Goal: Find specific page/section

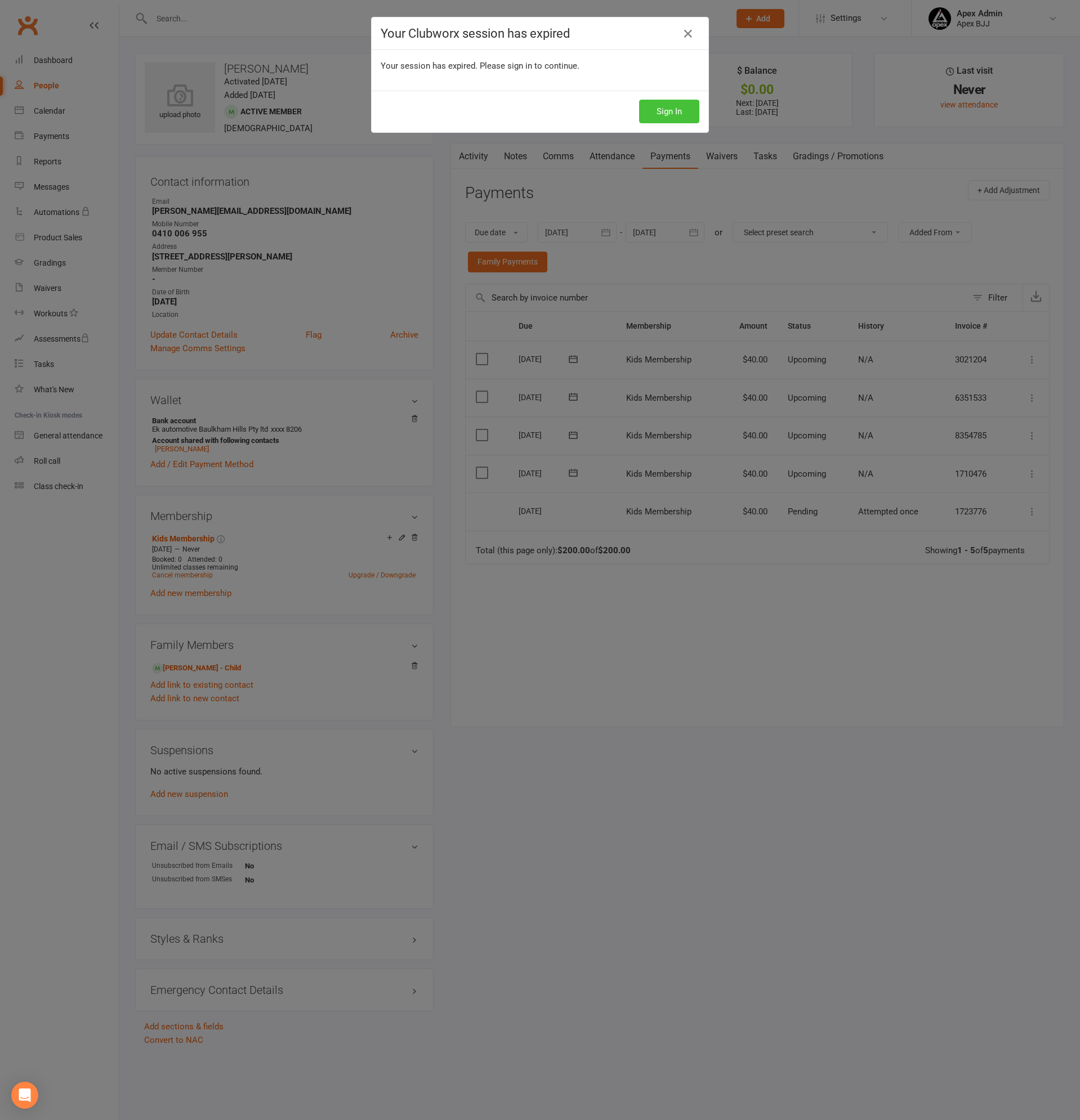
click at [660, 115] on button "Sign In" at bounding box center [669, 111] width 60 height 24
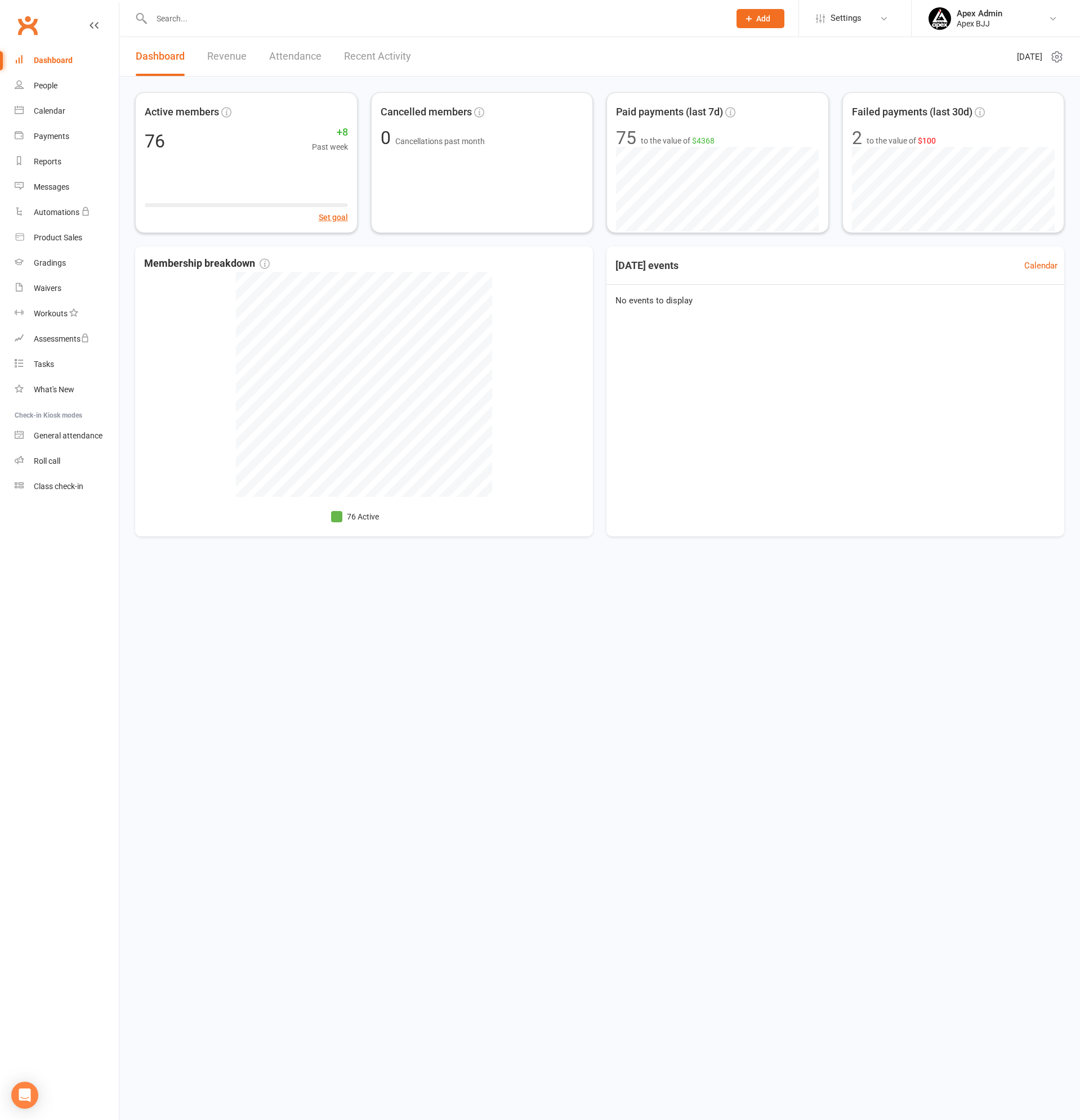
click at [185, 16] on input "text" at bounding box center [434, 18] width 573 height 16
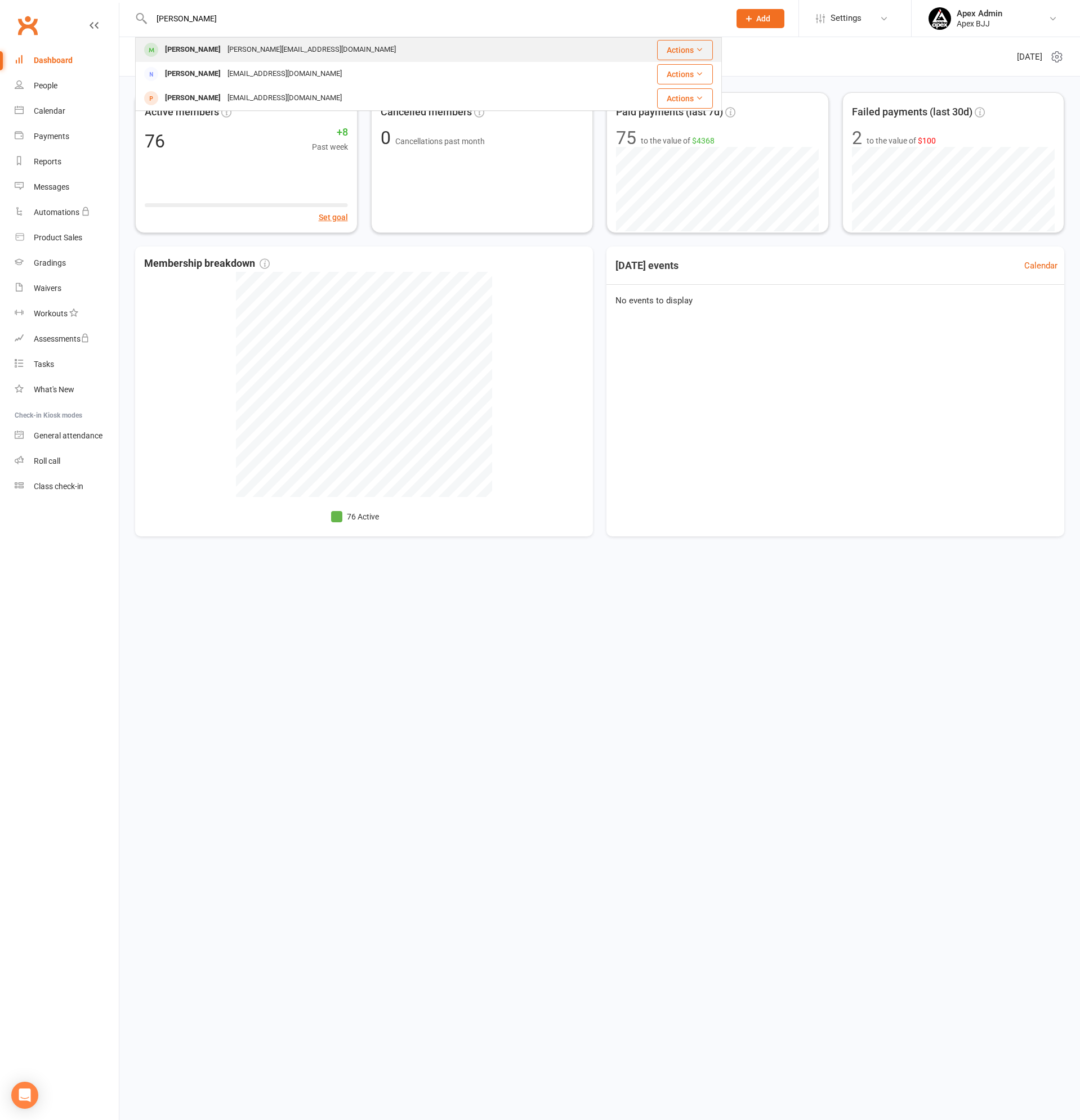
type input "[PERSON_NAME]"
click at [224, 48] on div "[PERSON_NAME][EMAIL_ADDRESS][DOMAIN_NAME]" at bounding box center [311, 50] width 175 height 17
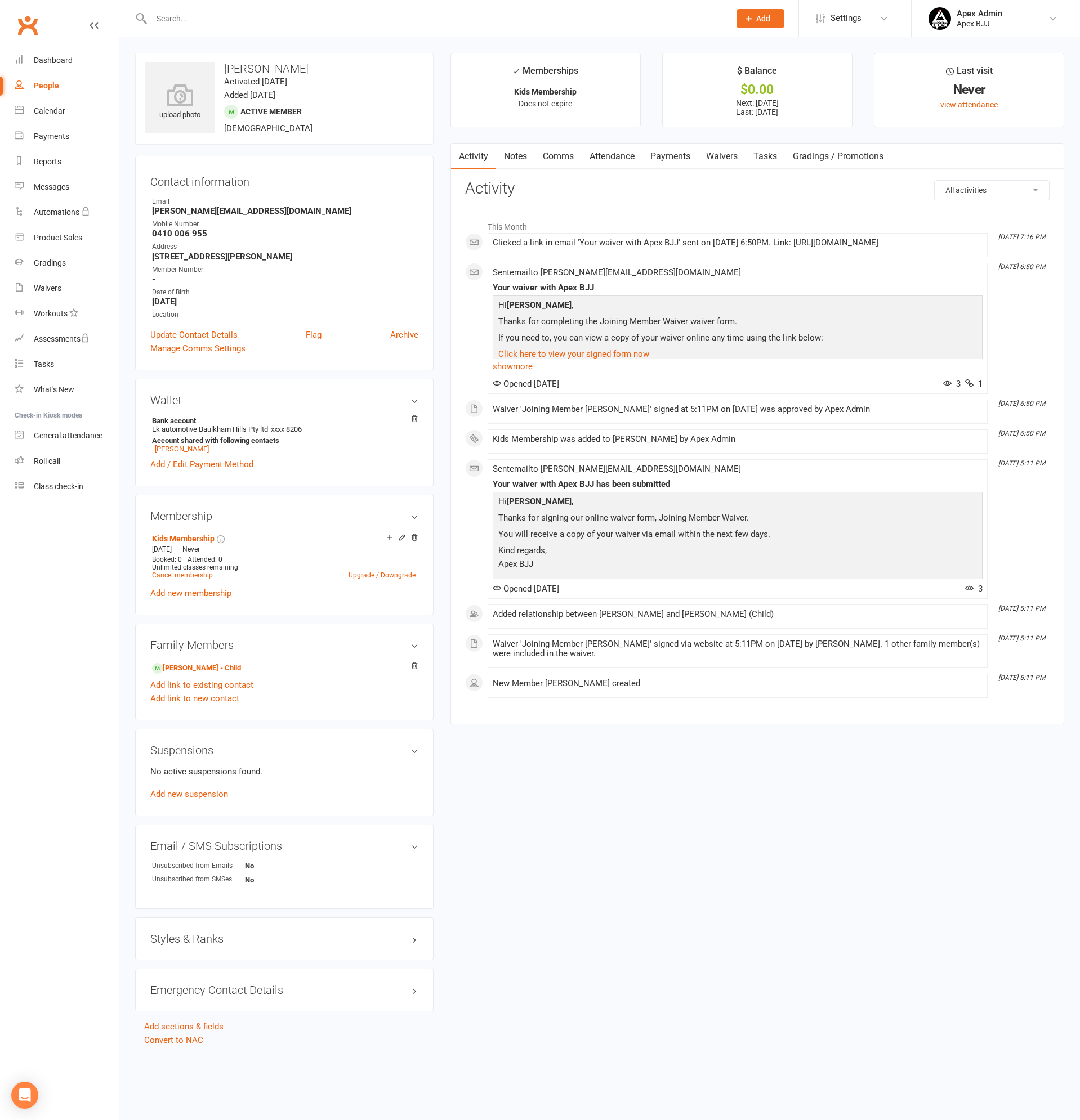
click at [669, 154] on link "Payments" at bounding box center [670, 156] width 56 height 26
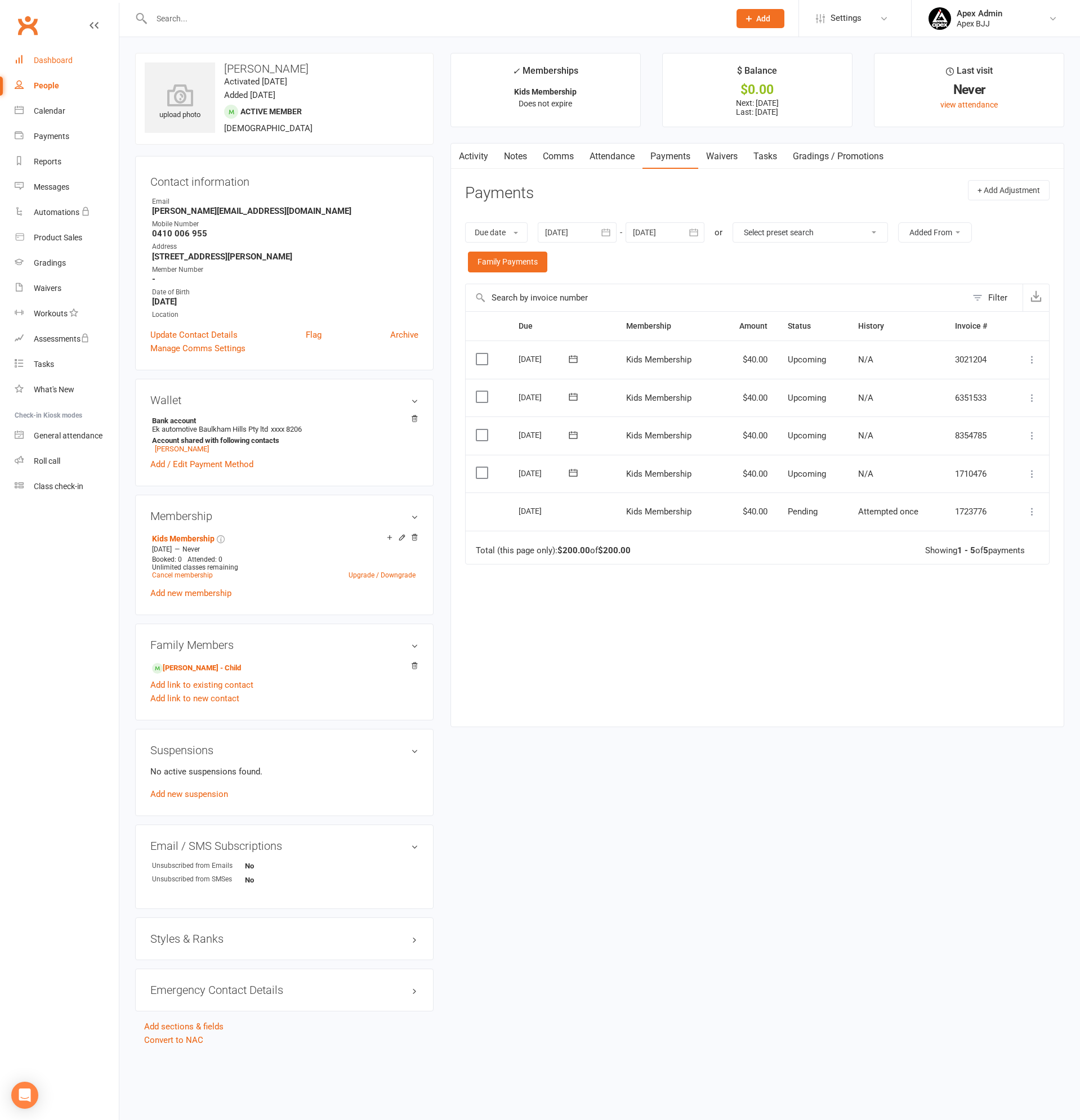
click at [71, 58] on div "Dashboard" at bounding box center [53, 60] width 39 height 9
